Goal: Use online tool/utility: Utilize a website feature to perform a specific function

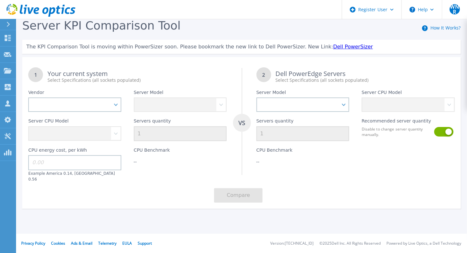
click at [158, 109] on div "Server Model" at bounding box center [179, 97] width 105 height 29
click at [98, 103] on select "Dell HPE Lenovo Supermicro" at bounding box center [74, 105] width 93 height 14
select select "Dell"
click at [28, 98] on select "Dell HPE Lenovo Supermicro" at bounding box center [74, 105] width 93 height 14
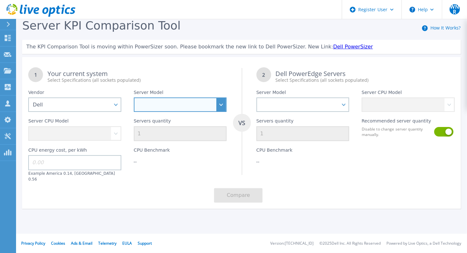
click at [154, 112] on select at bounding box center [180, 105] width 93 height 14
click at [159, 109] on select at bounding box center [180, 105] width 93 height 14
click at [164, 103] on select at bounding box center [180, 105] width 93 height 14
click at [225, 102] on select at bounding box center [180, 105] width 93 height 14
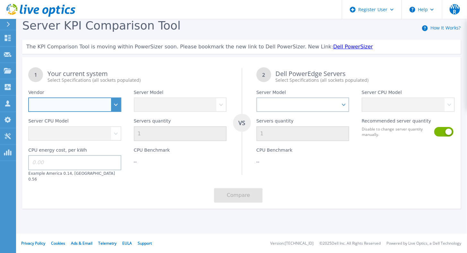
drag, startPoint x: 115, startPoint y: 103, endPoint x: 115, endPoint y: 106, distance: 3.5
click at [115, 103] on select "Dell HPE Lenovo Supermicro" at bounding box center [74, 105] width 93 height 14
select select "Dell"
click at [28, 98] on select "Dell HPE Lenovo Supermicro" at bounding box center [74, 105] width 93 height 14
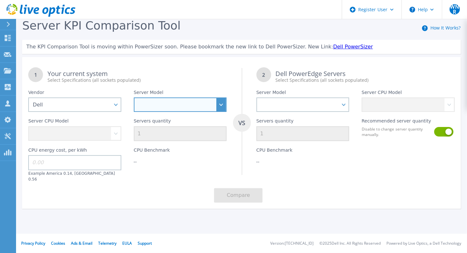
click at [200, 105] on select "PowerEdge C6520 PowerEdge C6525 PowerEdge HS5610 PowerEdge HS5620 PowerEdge R24…" at bounding box center [180, 105] width 93 height 14
select select "PowerEdge R340"
click at [134, 98] on select "PowerEdge C6520 PowerEdge C6525 PowerEdge HS5610 PowerEdge HS5620 PowerEdge R24…" at bounding box center [180, 105] width 93 height 14
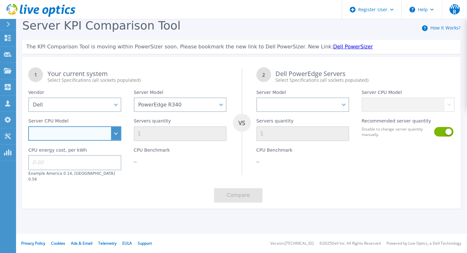
click at [115, 131] on select "Intel Xeon E-2146G 3.5GHz Intel Xeon E-2176G 3.7GHz Intel Xeon E-2186G 3.8GHz I…" at bounding box center [74, 134] width 93 height 14
click at [333, 46] on link "Dell PowerSizer" at bounding box center [353, 47] width 40 height 6
